Goal: Task Accomplishment & Management: Manage account settings

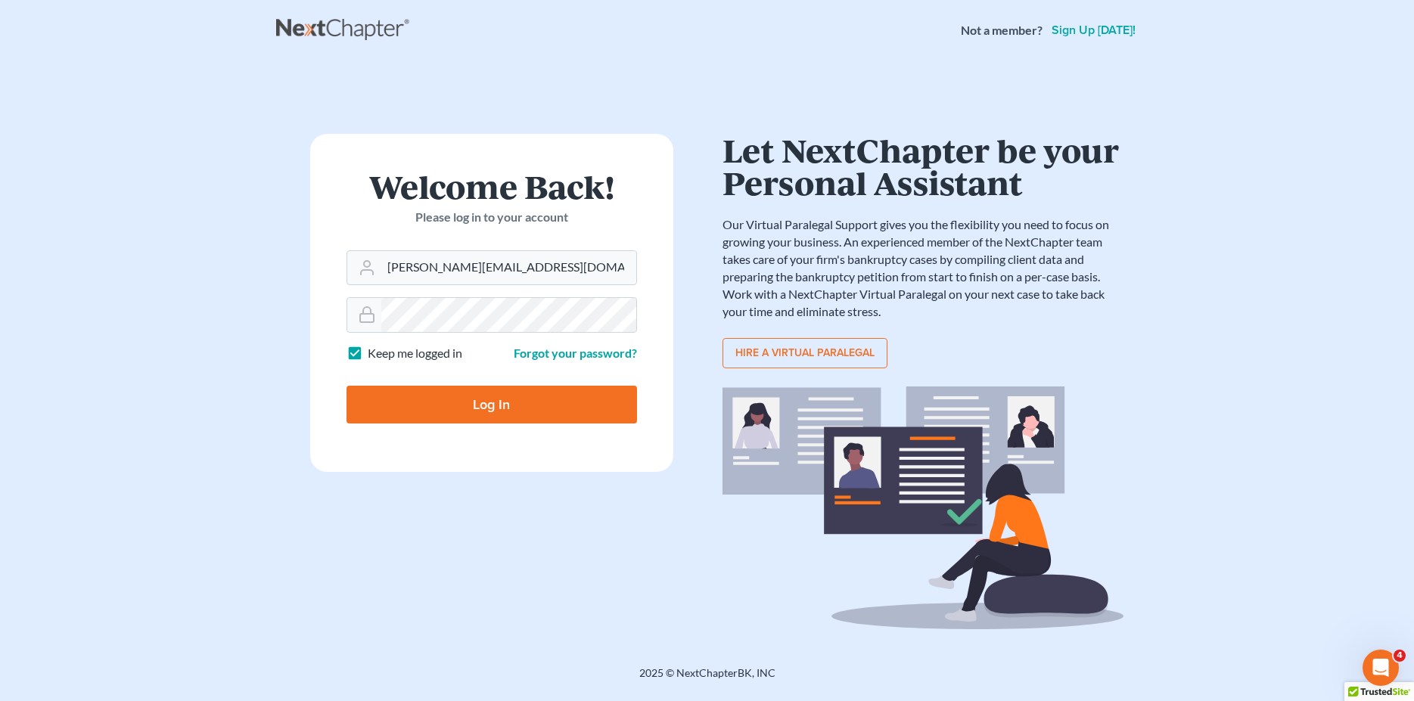
click at [552, 405] on input "Log In" at bounding box center [491, 405] width 291 height 38
type input "Thinking..."
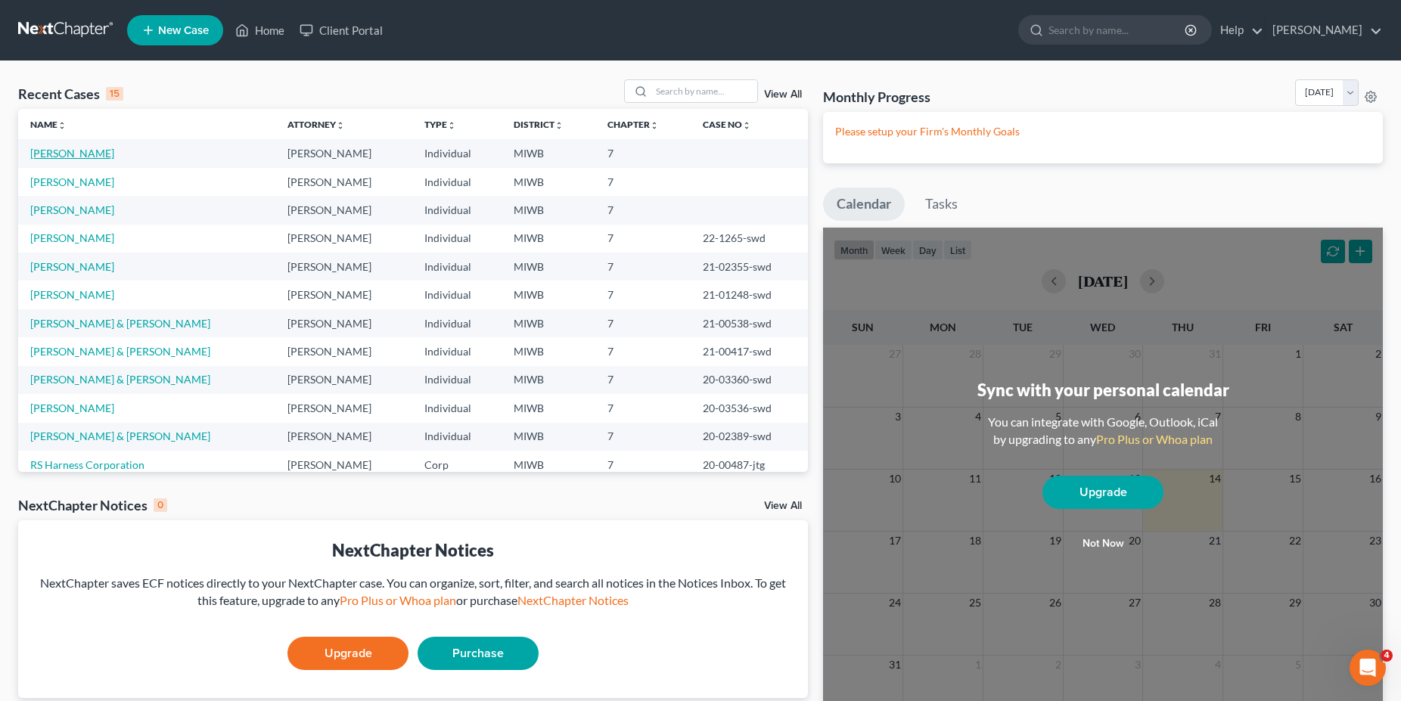
click at [63, 151] on link "[PERSON_NAME]" at bounding box center [72, 153] width 84 height 13
select select "0"
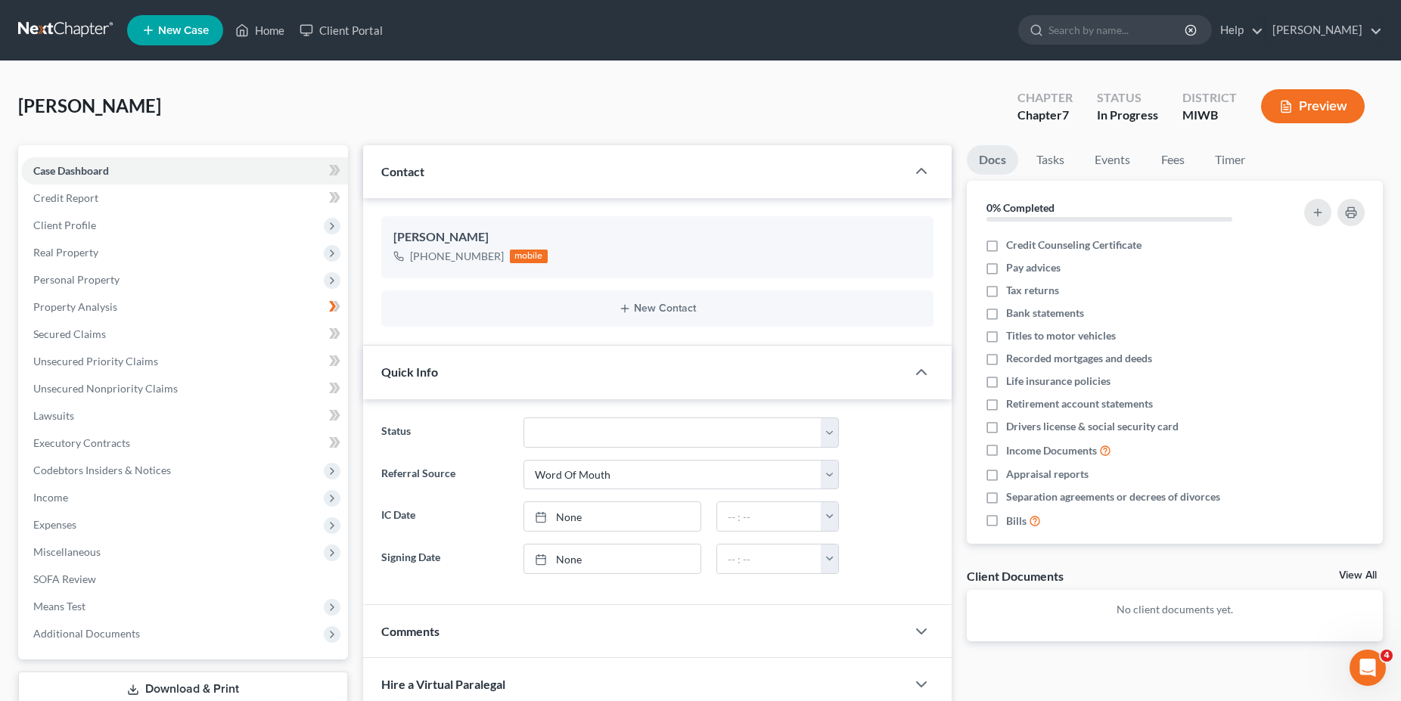
click at [808, 628] on div "Comments" at bounding box center [634, 631] width 543 height 52
drag, startPoint x: 808, startPoint y: 628, endPoint x: 805, endPoint y: 620, distance: 8.9
click at [805, 620] on input "search" at bounding box center [797, 633] width 120 height 26
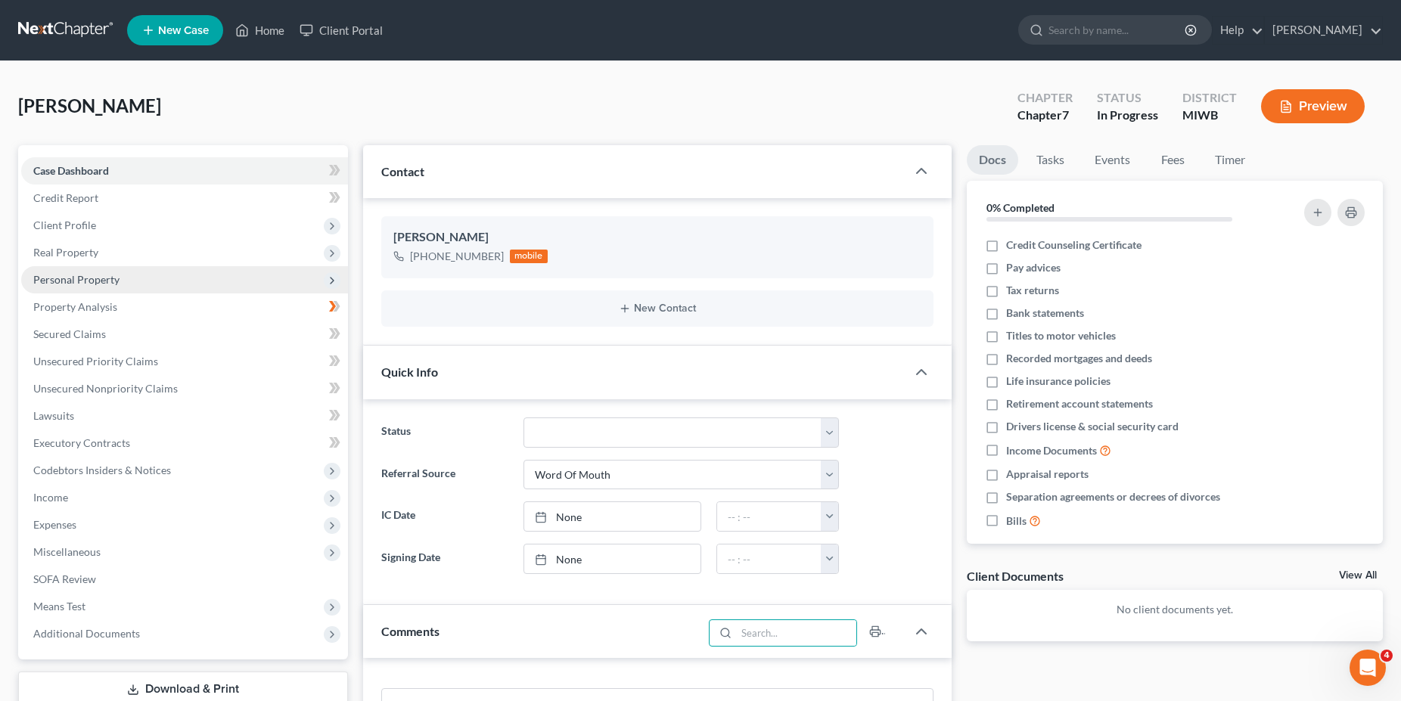
click at [91, 282] on span "Personal Property" at bounding box center [76, 279] width 86 height 13
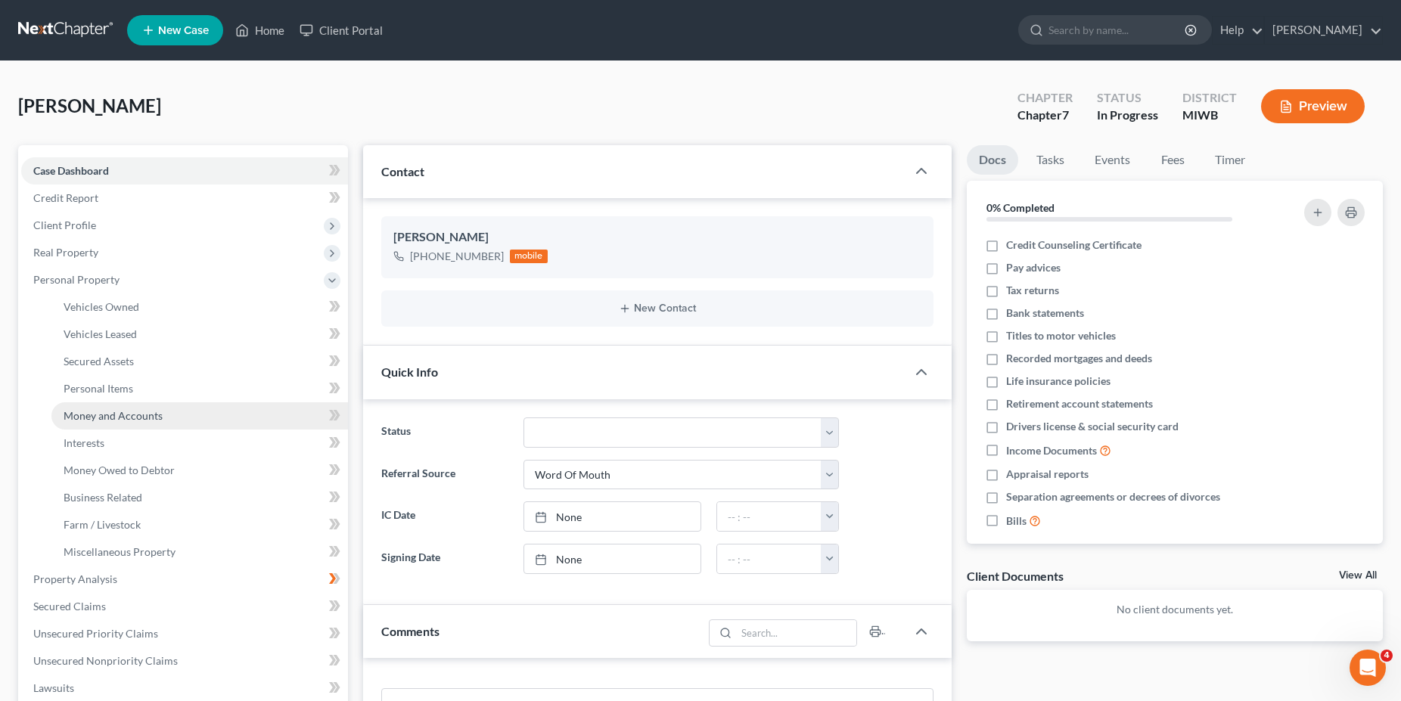
click at [128, 409] on link "Money and Accounts" at bounding box center [199, 415] width 297 height 27
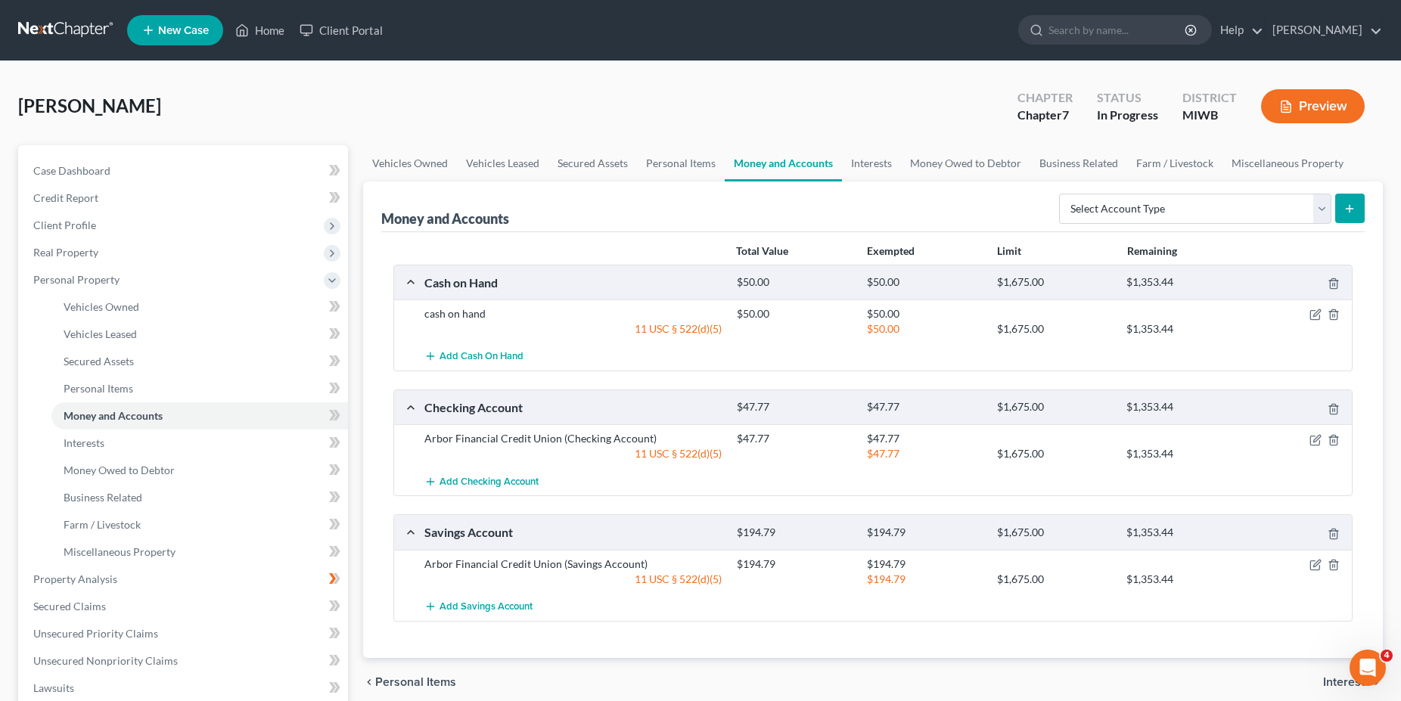
click at [1317, 432] on div at bounding box center [1301, 438] width 104 height 15
click at [1316, 439] on icon "button" at bounding box center [1316, 440] width 12 height 12
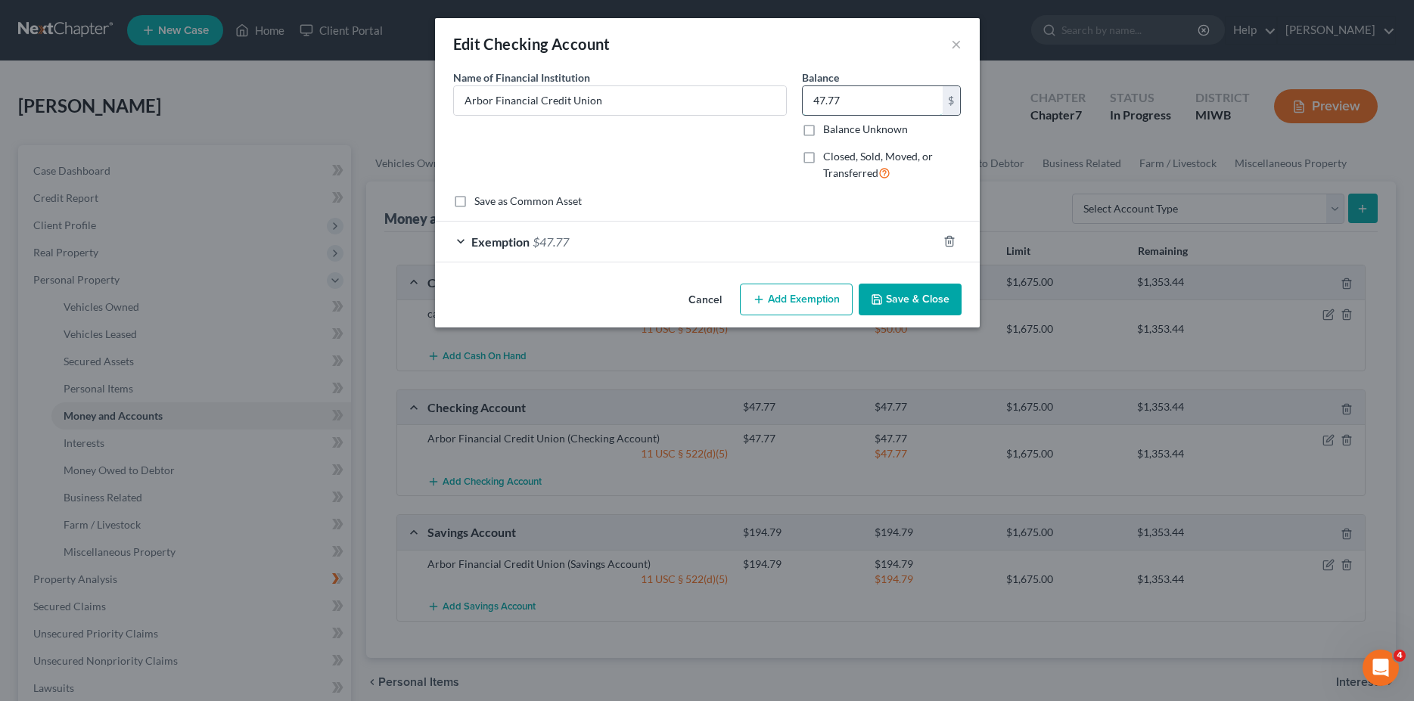
click at [849, 99] on input "47.77" at bounding box center [873, 100] width 140 height 29
type input "84.04"
click at [466, 241] on div "Exemption $47.77" at bounding box center [686, 242] width 502 height 40
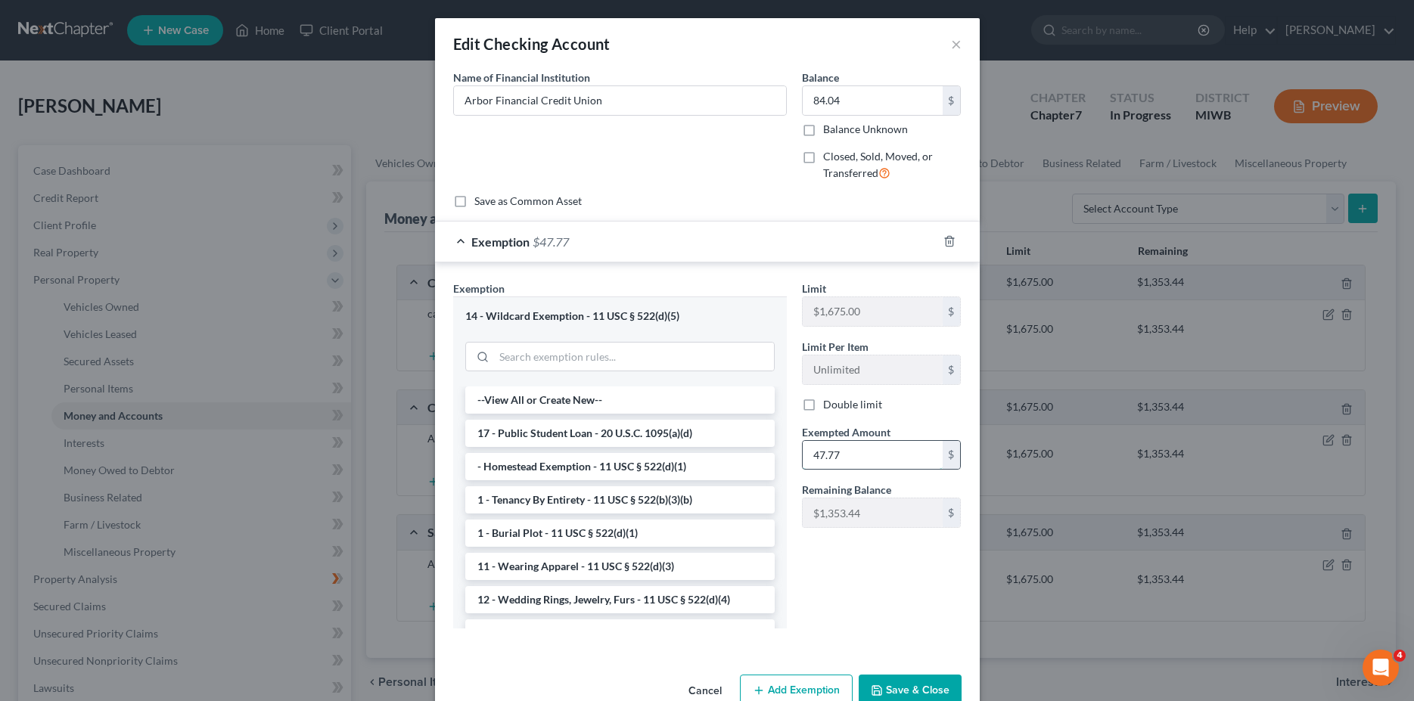
click at [836, 460] on input "47.77" at bounding box center [873, 455] width 140 height 29
type input "84.04"
click at [965, 643] on div "Exemption Set must be selected for CA. Exemption * 14 - Wildcard Exemption - 11…" at bounding box center [707, 458] width 545 height 391
click at [882, 684] on button "Save & Close" at bounding box center [910, 691] width 103 height 32
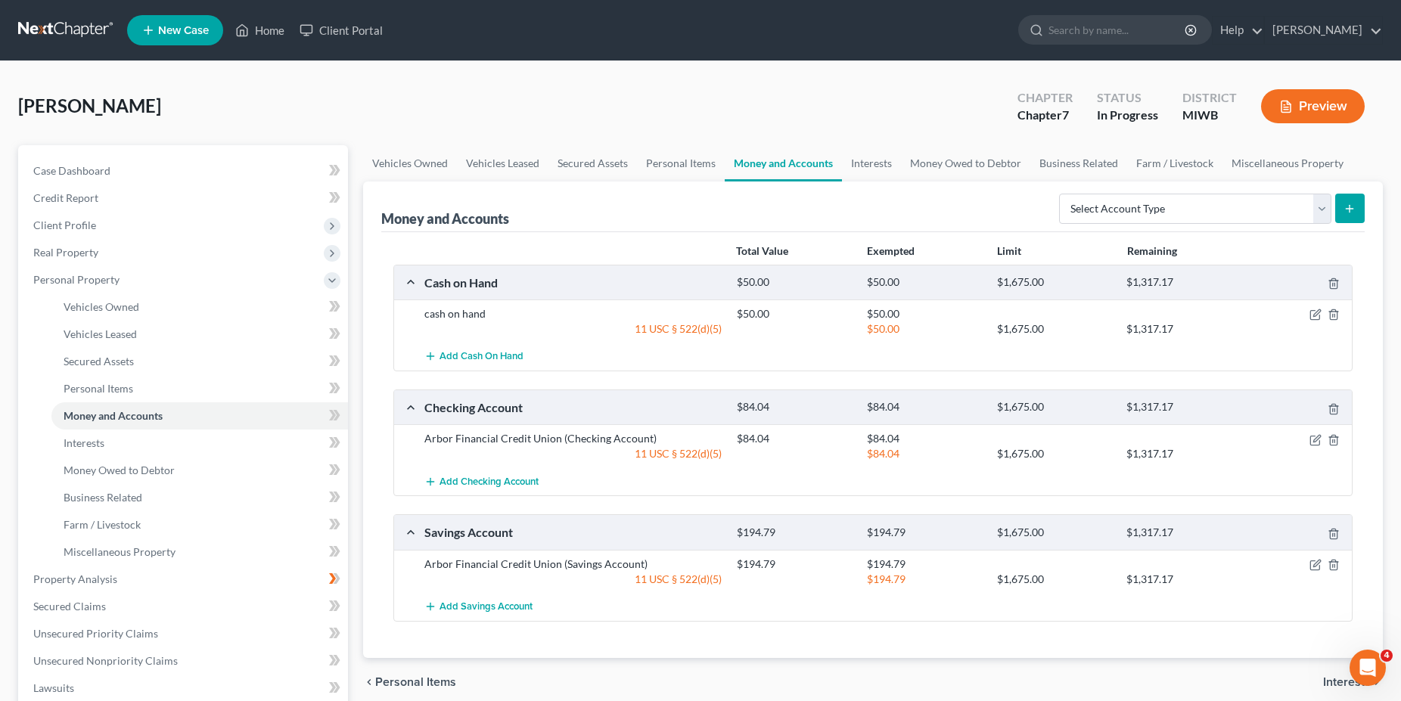
click at [1309, 568] on div at bounding box center [1301, 564] width 104 height 15
click at [1318, 564] on icon "button" at bounding box center [1316, 563] width 7 height 7
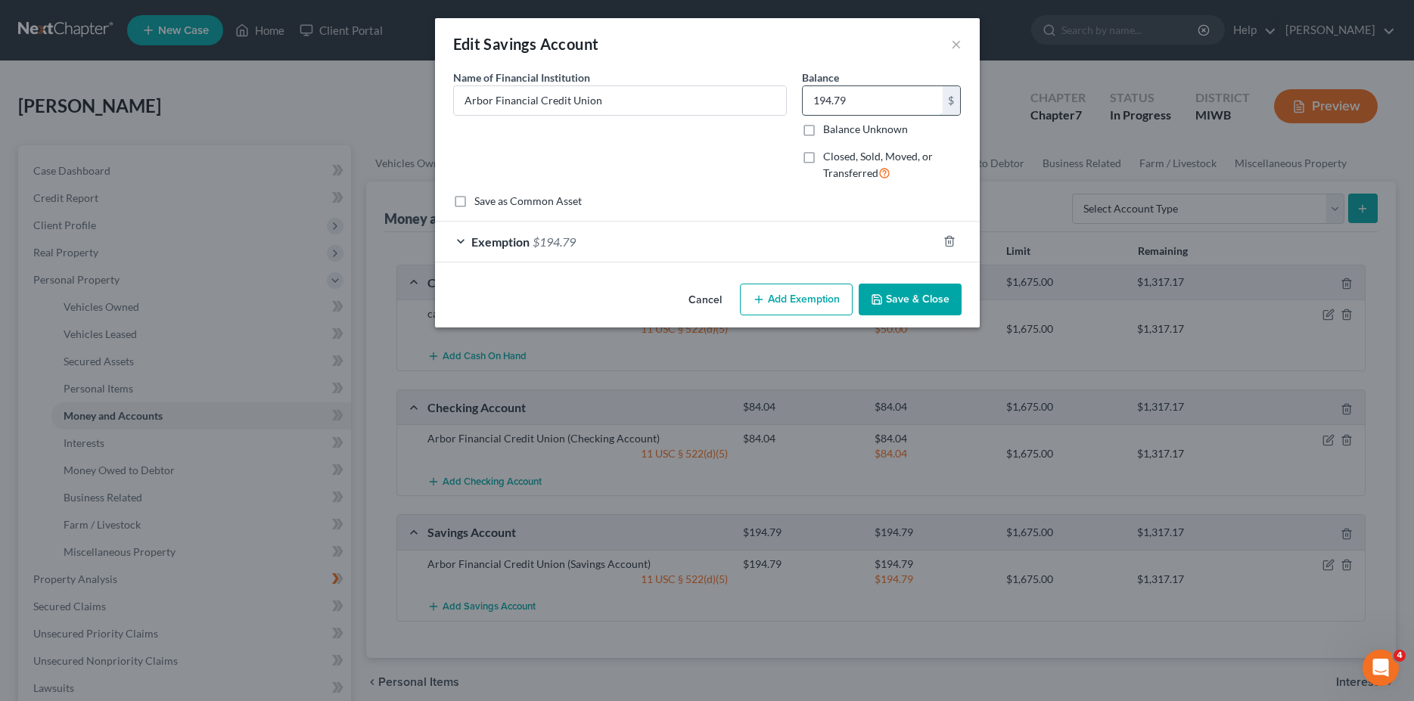
click at [859, 101] on input "194.79" at bounding box center [873, 100] width 140 height 29
type input "1"
type input "37.13"
click at [549, 239] on span "$194.79" at bounding box center [554, 242] width 43 height 14
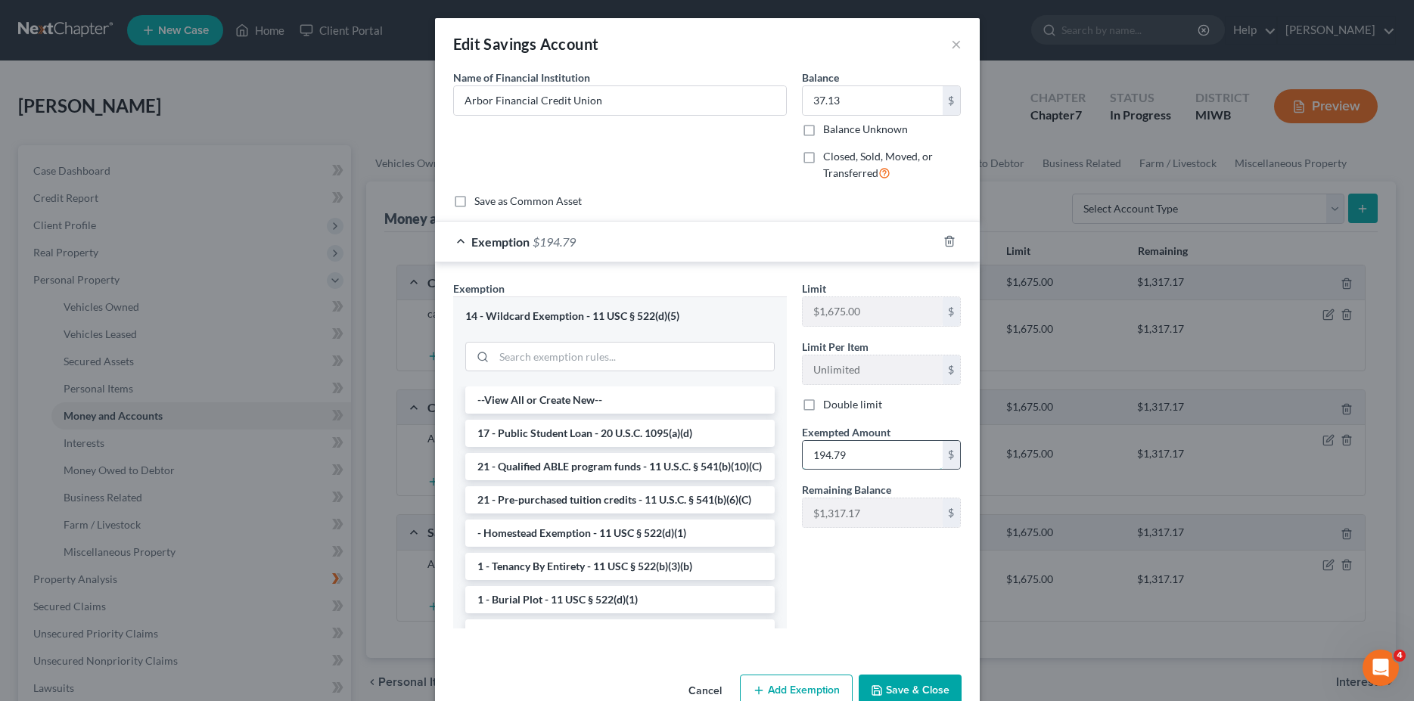
click at [846, 452] on input "194.79" at bounding box center [873, 455] width 140 height 29
type input "37.13"
click at [896, 689] on button "Save & Close" at bounding box center [910, 691] width 103 height 32
